Goal: Task Accomplishment & Management: Manage account settings

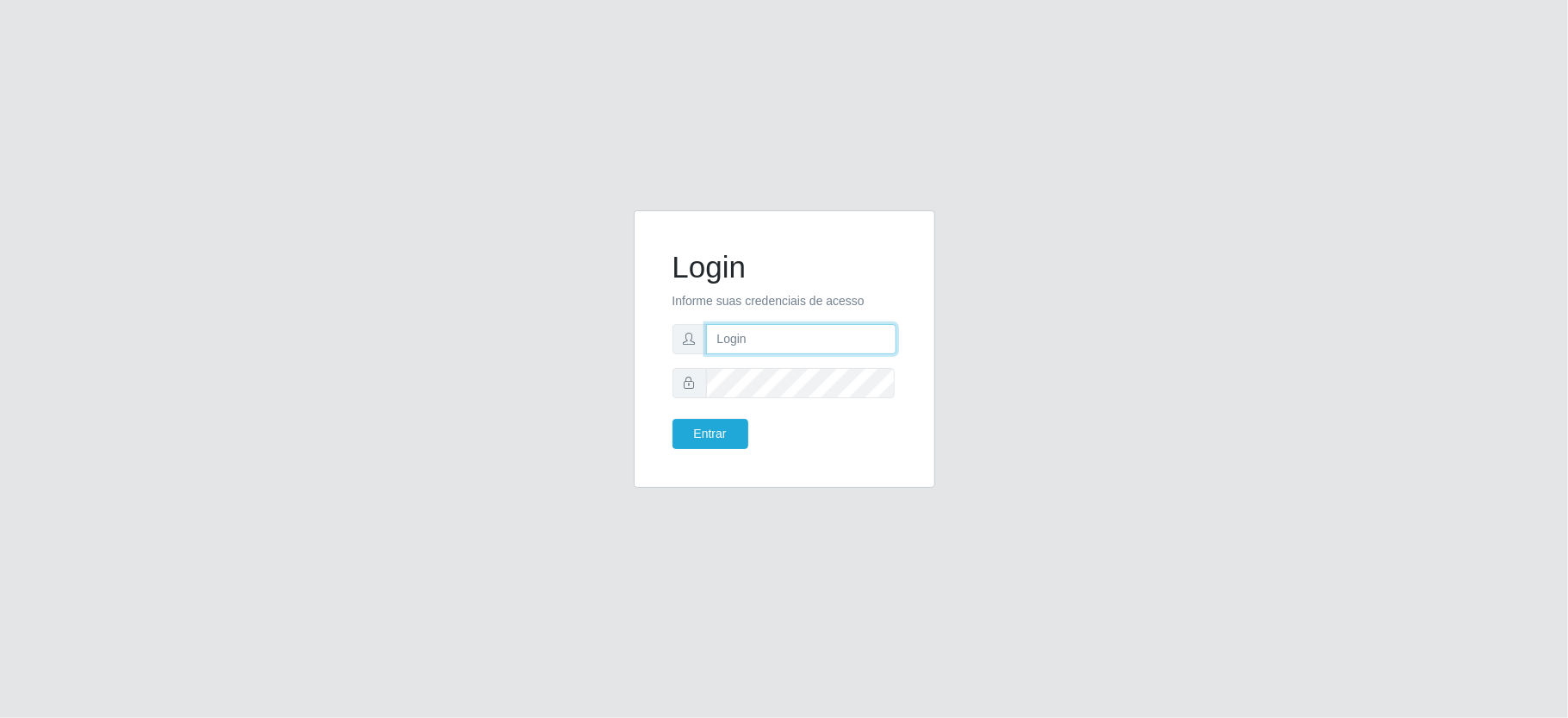
click at [742, 324] on input "text" at bounding box center [801, 339] width 190 height 30
type input "[PERSON_NAME]"
click at [672, 419] on button "Entrar" at bounding box center [710, 433] width 76 height 30
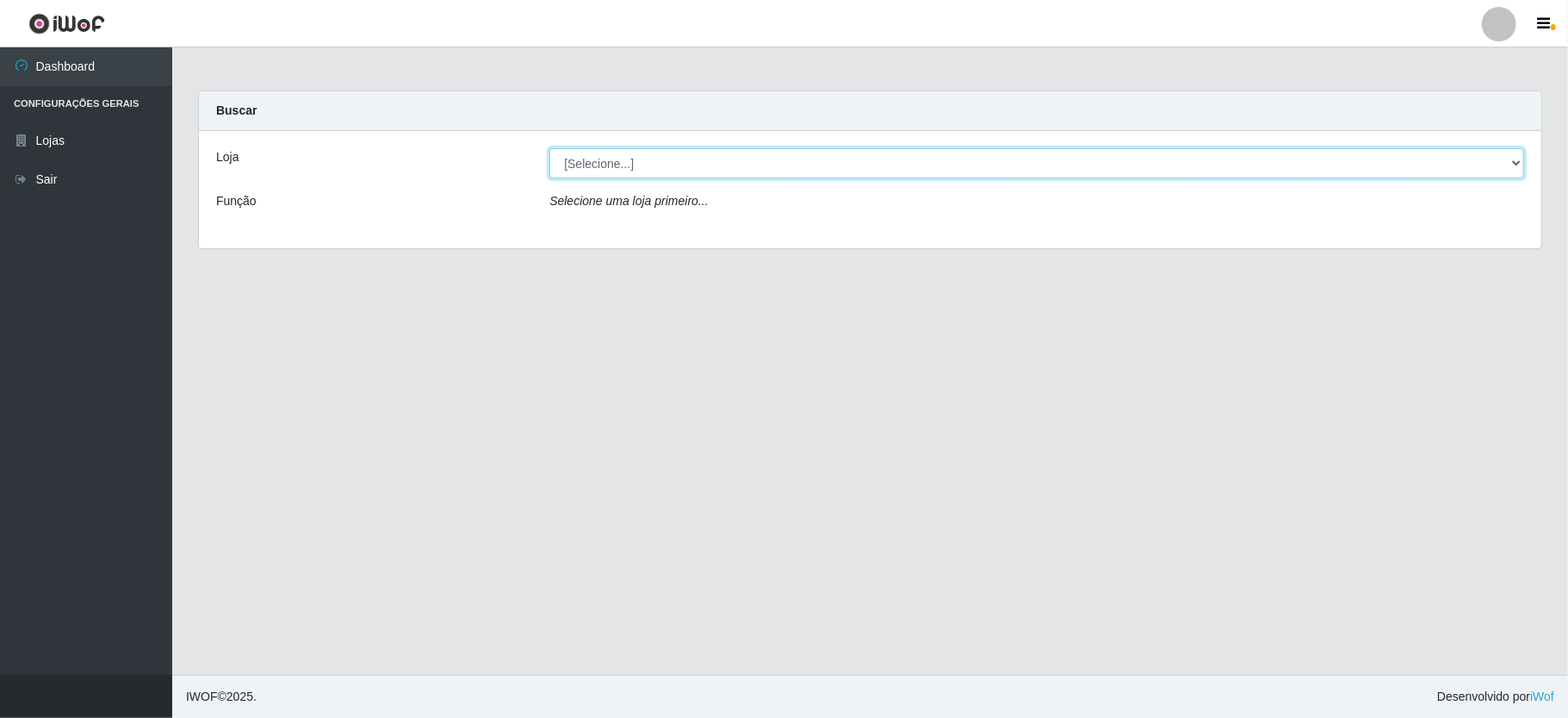
click at [621, 171] on select "[Selecione...] Ideal - Conceição" at bounding box center [1036, 163] width 974 height 30
click at [549, 148] on select "[Selecione...] Ideal - Conceição" at bounding box center [1036, 163] width 974 height 30
click at [634, 170] on select "[Selecione...] Ideal - Conceição" at bounding box center [1036, 163] width 974 height 30
select select "231"
click at [549, 148] on select "[Selecione...] Ideal - Conceição" at bounding box center [1036, 163] width 974 height 30
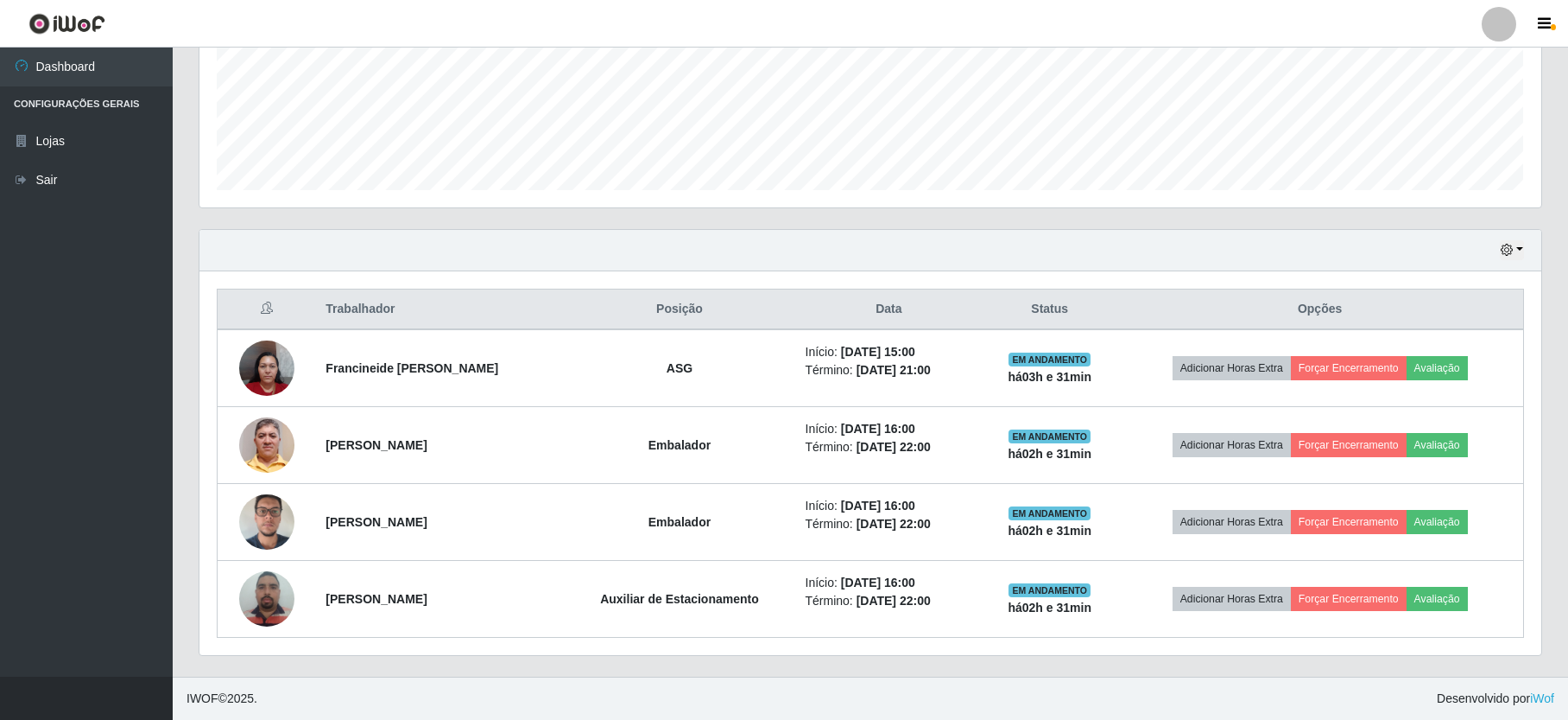
scroll to position [360, 1341]
click at [1506, 246] on icon "button" at bounding box center [1506, 249] width 12 height 12
click at [1468, 320] on button "1 dia" at bounding box center [1455, 317] width 136 height 36
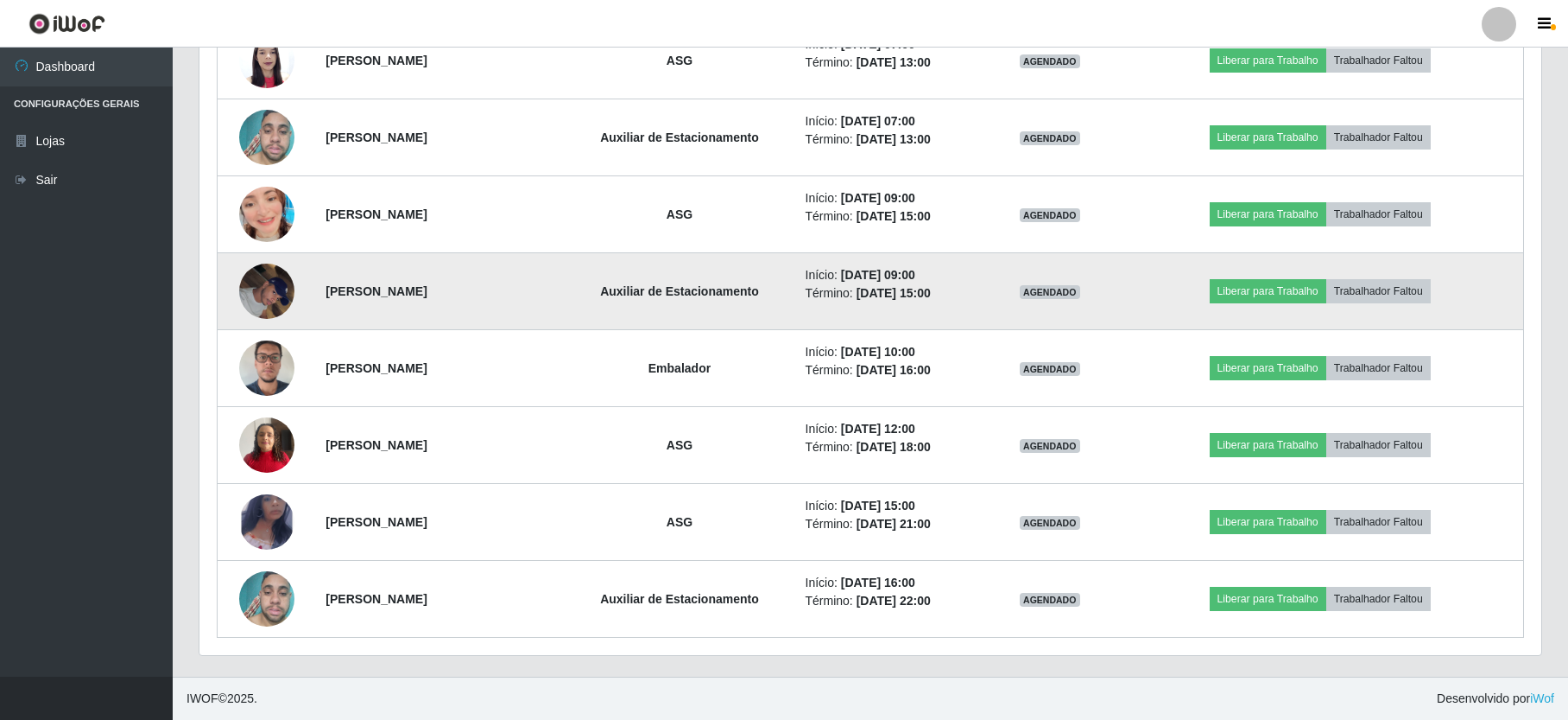
scroll to position [588, 0]
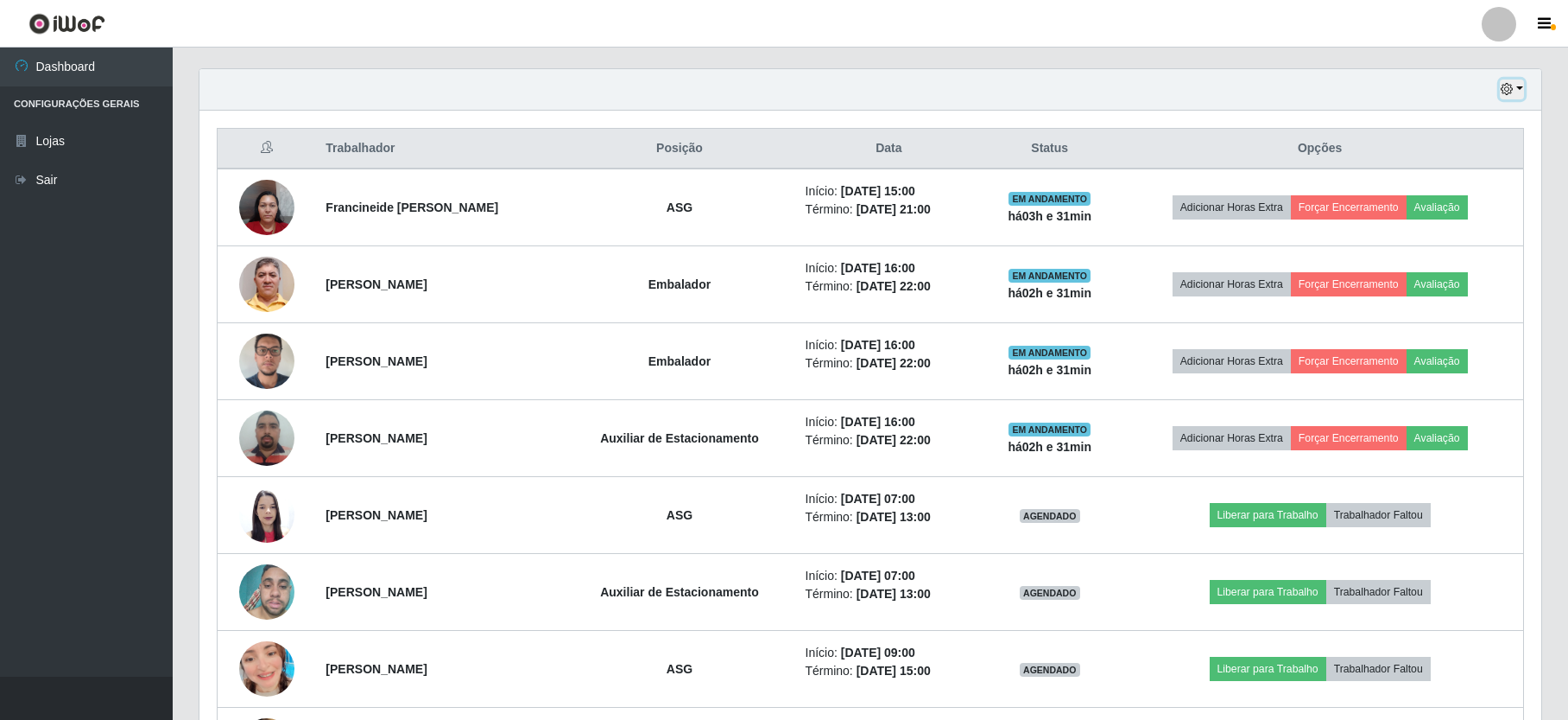
click at [1506, 87] on icon "button" at bounding box center [1506, 88] width 12 height 12
click at [1496, 29] on div at bounding box center [1499, 23] width 34 height 34
click at [1449, 144] on button "Sair" at bounding box center [1465, 134] width 156 height 35
